Goal: Information Seeking & Learning: Stay updated

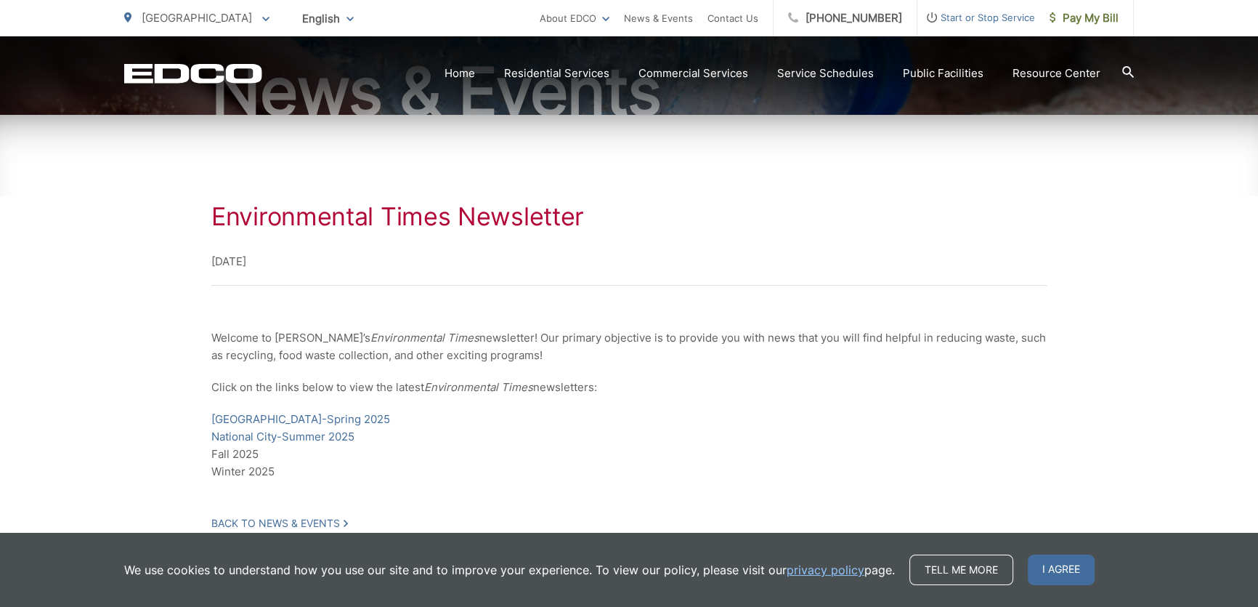
scroll to position [275, 0]
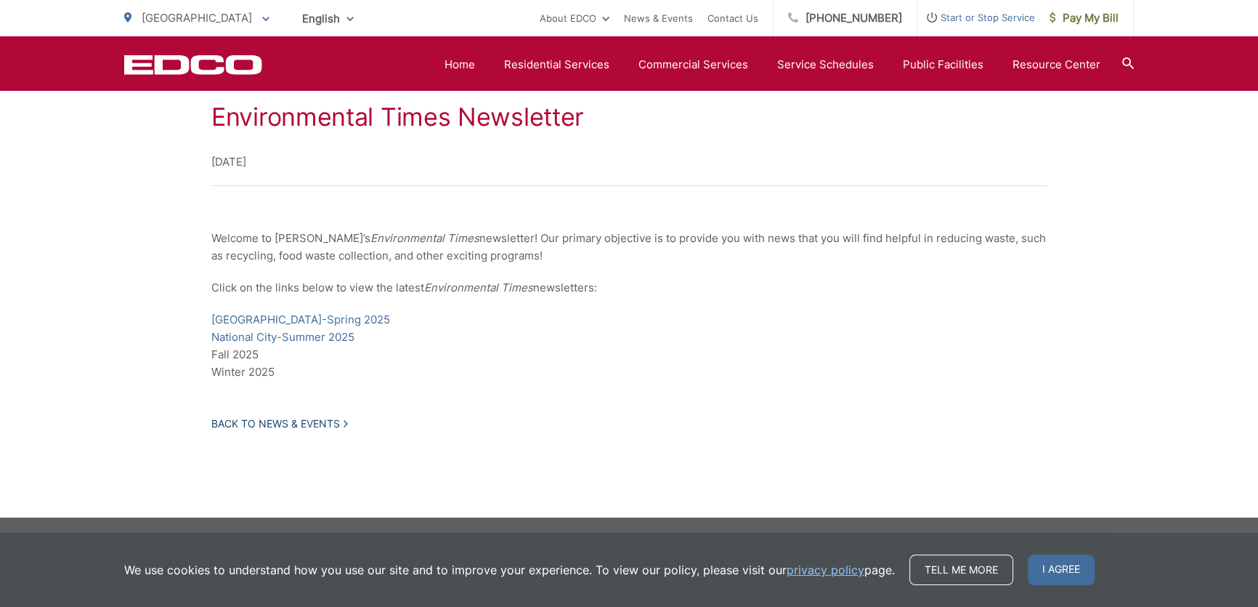
click at [305, 420] on link "Back to News & Events" at bounding box center [279, 423] width 137 height 13
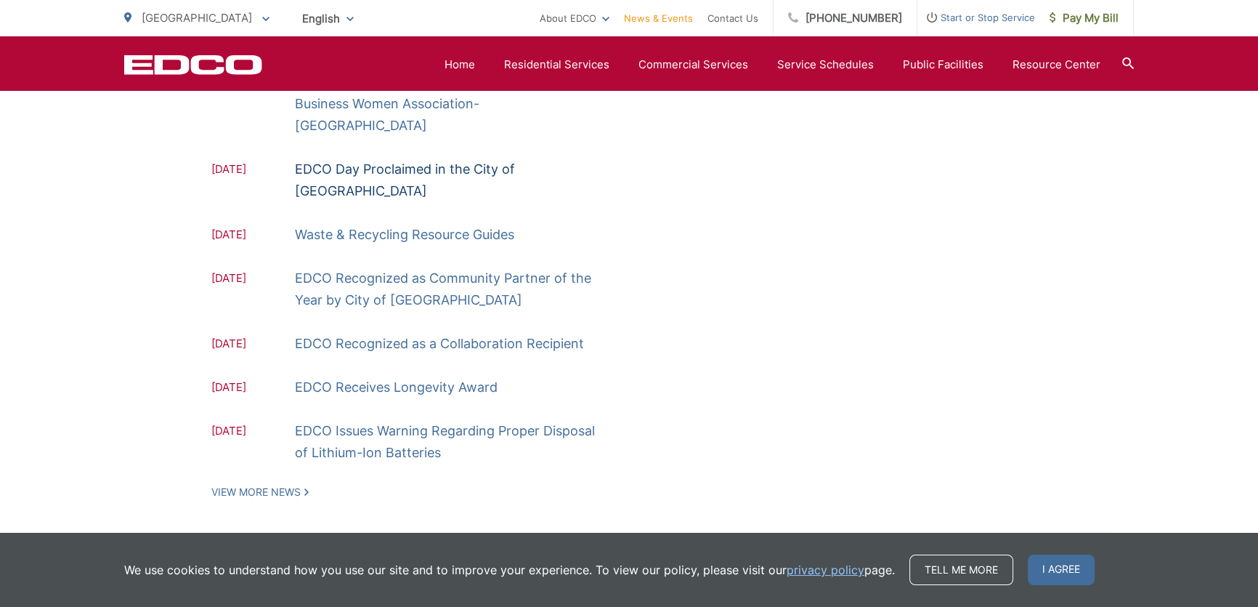
scroll to position [513, 0]
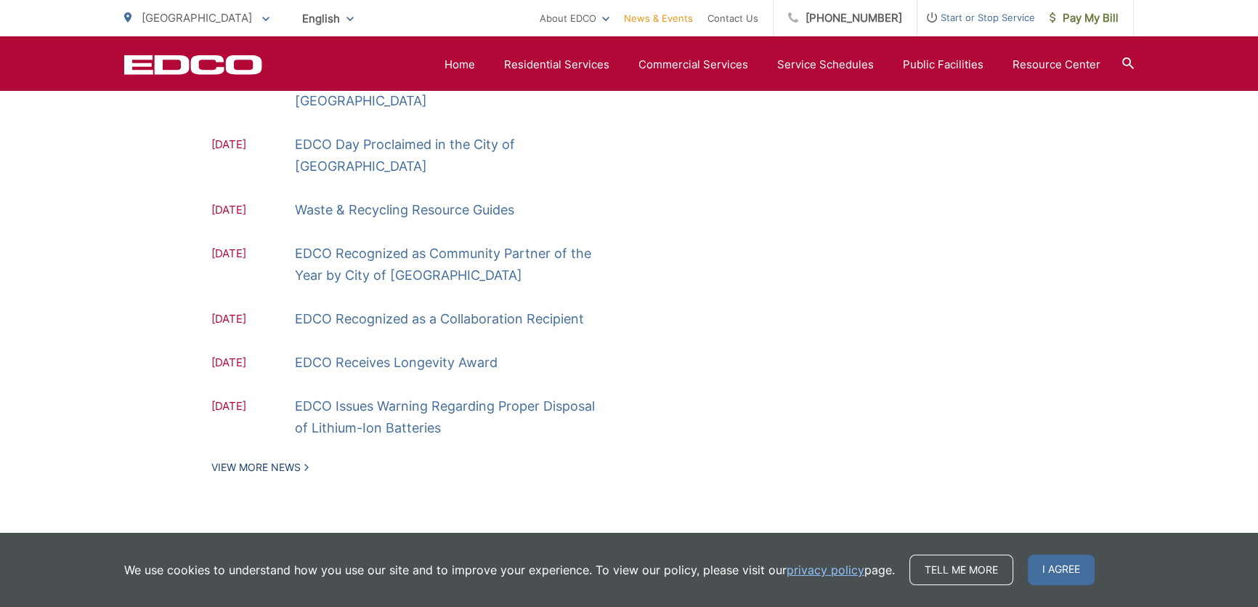
click at [269, 461] on link "View More News" at bounding box center [259, 467] width 97 height 13
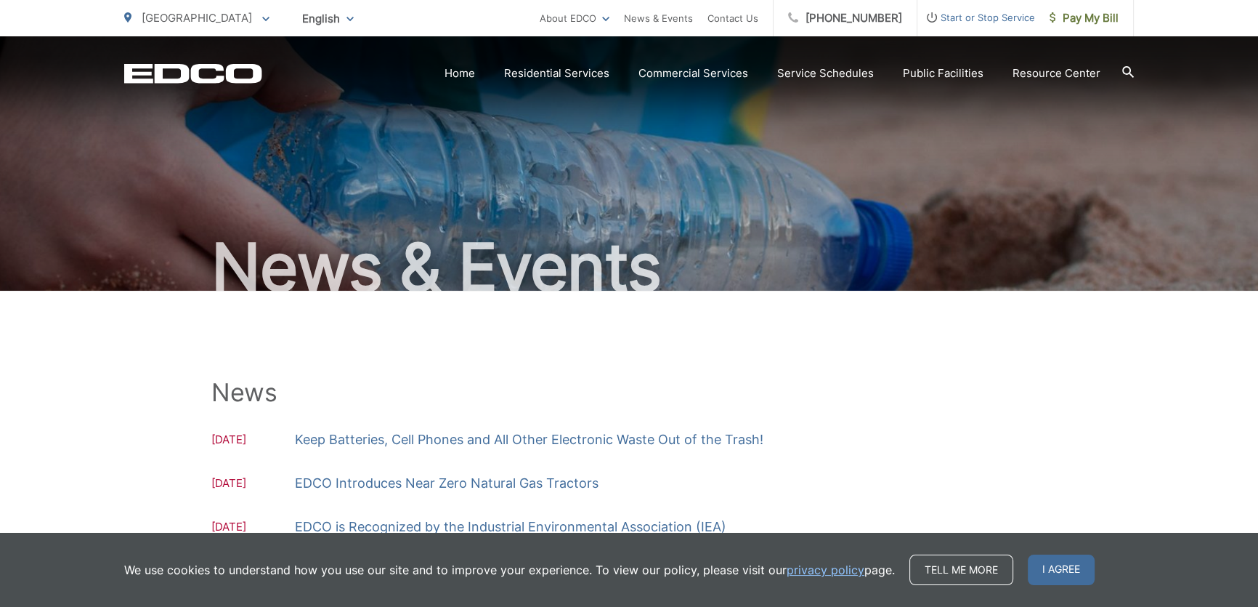
scroll to position [461, 0]
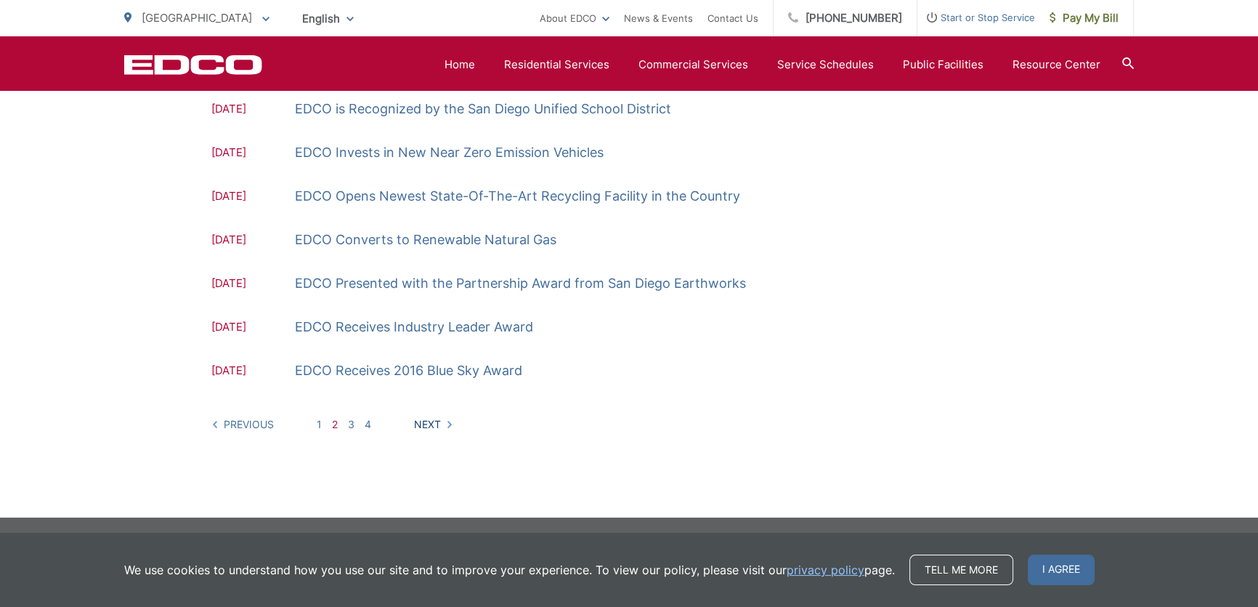
click at [435, 423] on link "Next" at bounding box center [433, 424] width 39 height 12
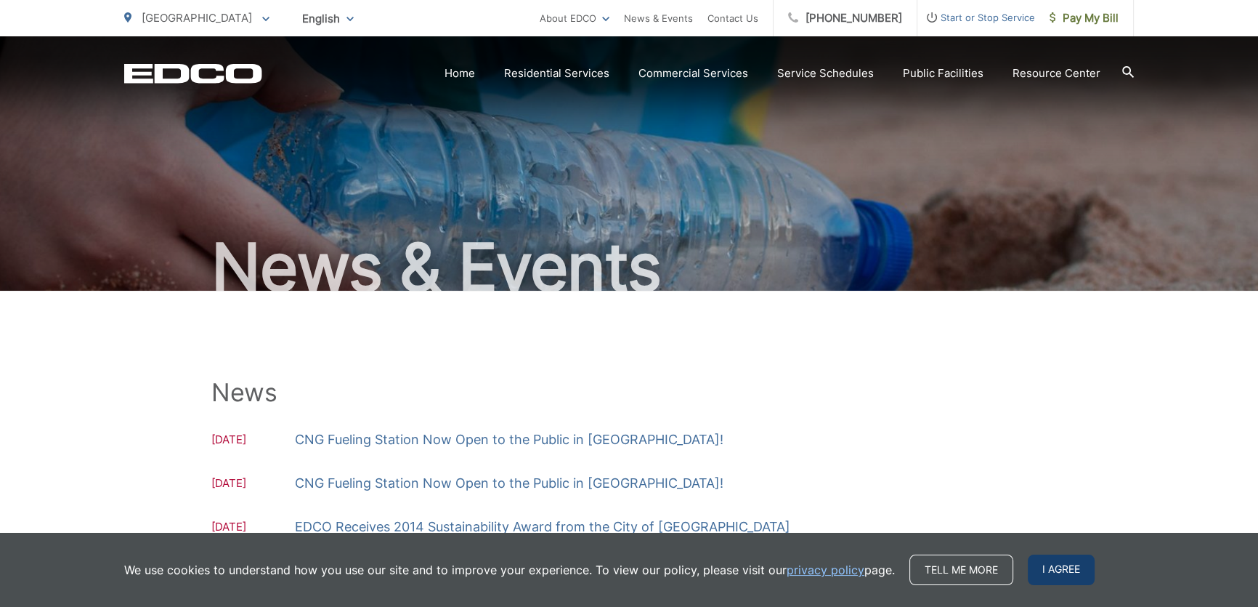
click at [1062, 569] on span "I agree" at bounding box center [1061, 569] width 67 height 31
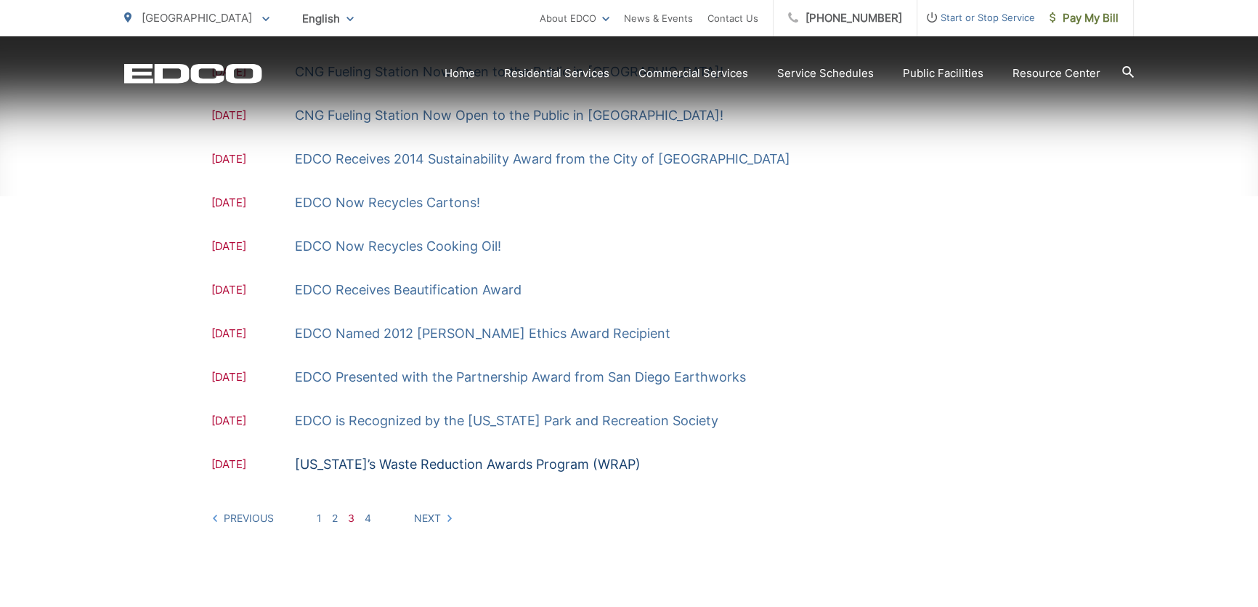
scroll to position [461, 0]
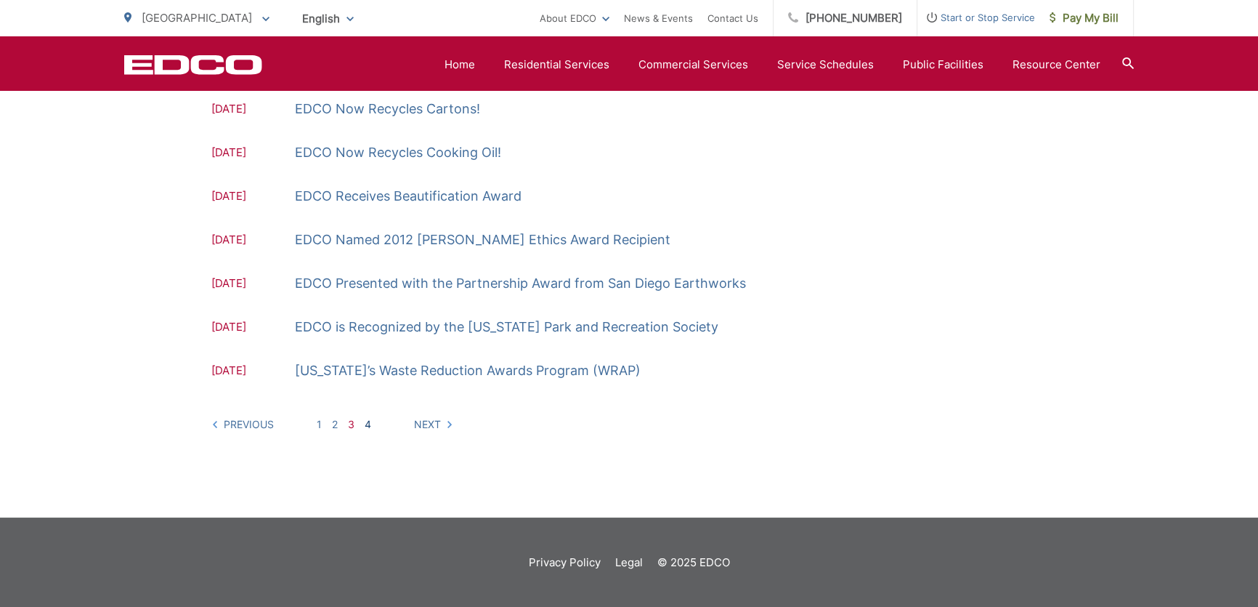
click at [370, 425] on link "4" at bounding box center [368, 424] width 7 height 12
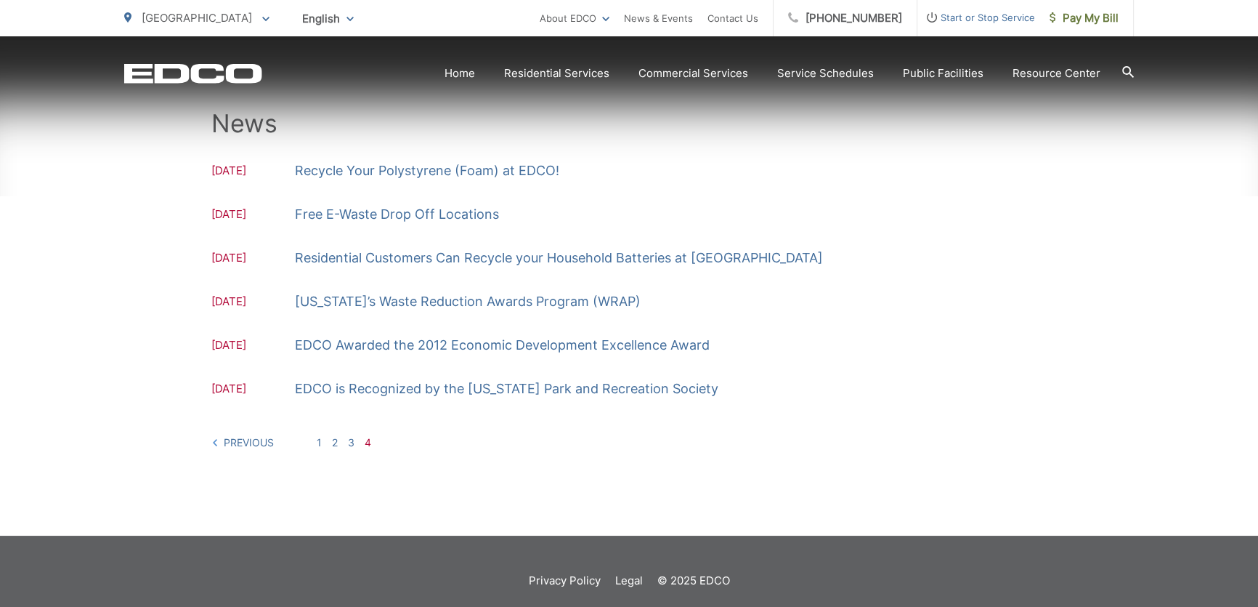
scroll to position [287, 0]
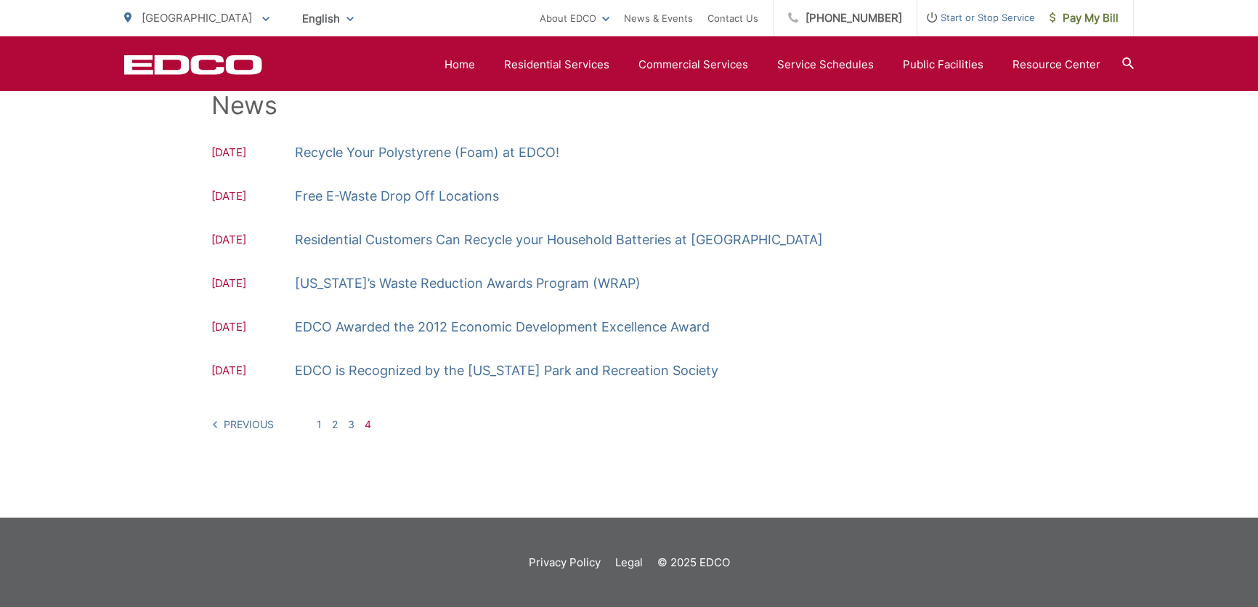
click at [211, 425] on div "News 05.06.2013 Recycle Your Polystyrene (Foam) at EDCO! 05.06.2013 Free E-Wast…" at bounding box center [629, 261] width 1010 height 514
click at [214, 424] on link "Previous" at bounding box center [242, 424] width 62 height 12
